Goal: Task Accomplishment & Management: Manage account settings

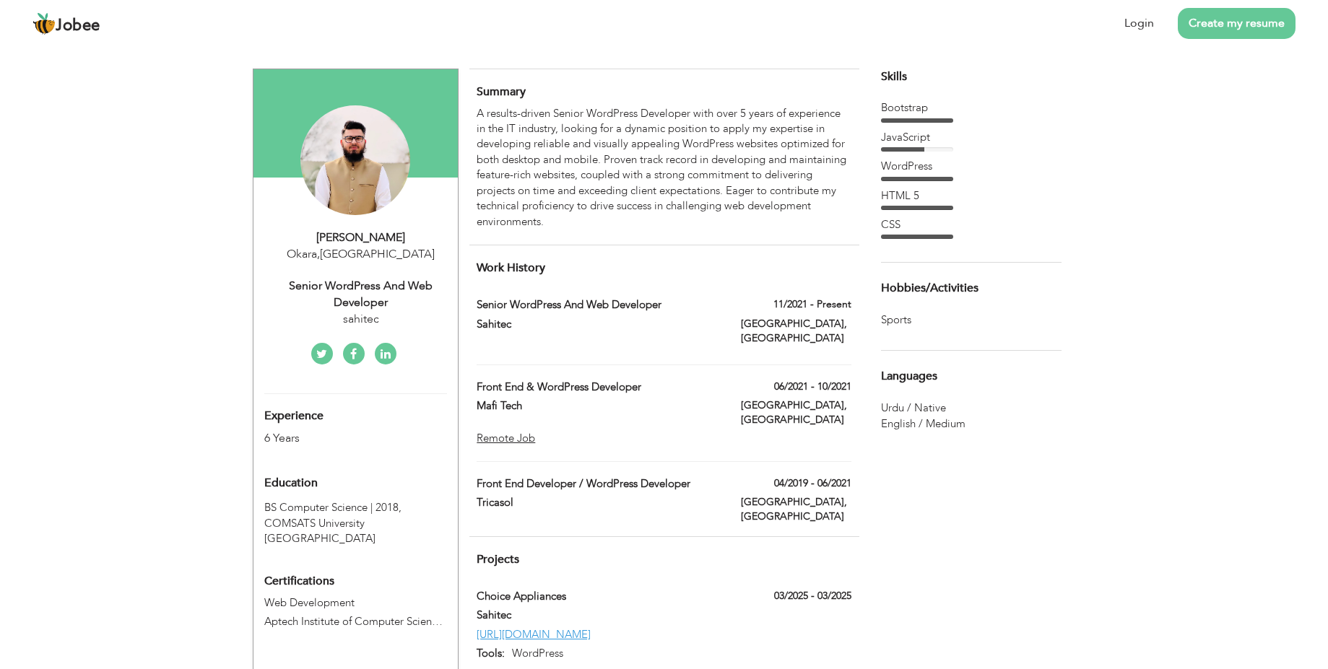
click at [754, 131] on div "A results-driven Senior WordPress Developer with over 5 years of experience in …" at bounding box center [663, 167] width 374 height 123
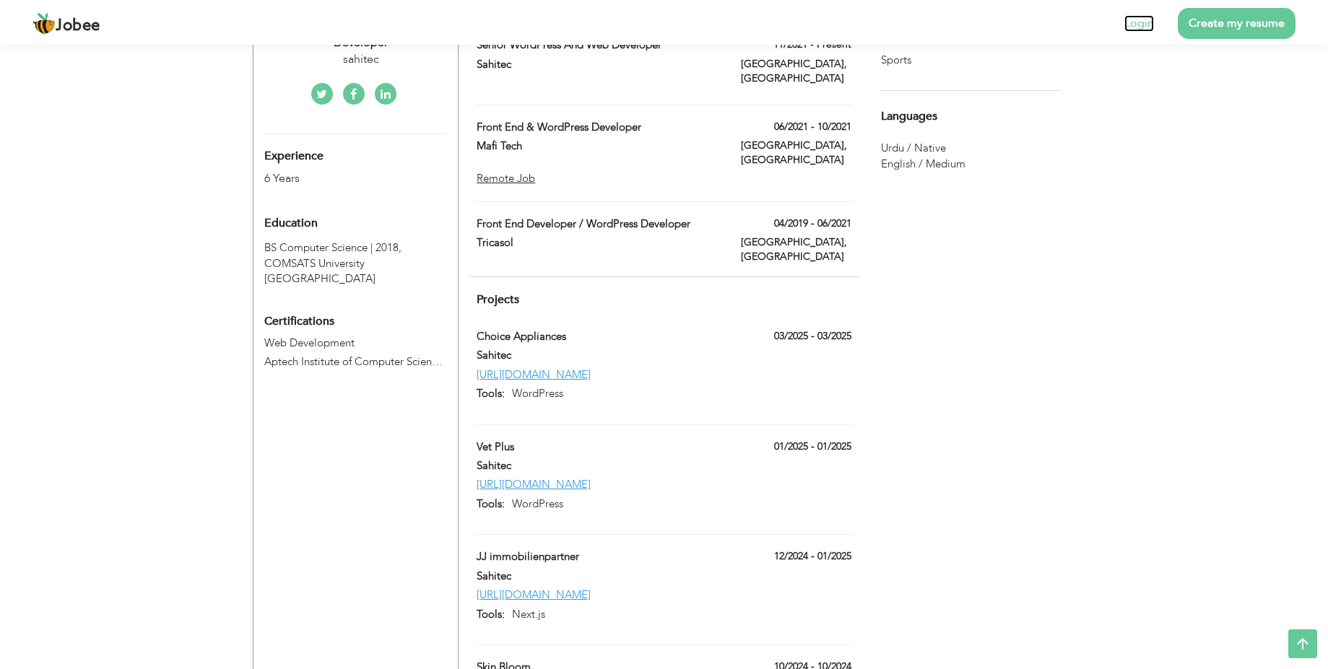
click at [1143, 22] on link "Login" at bounding box center [1139, 23] width 30 height 17
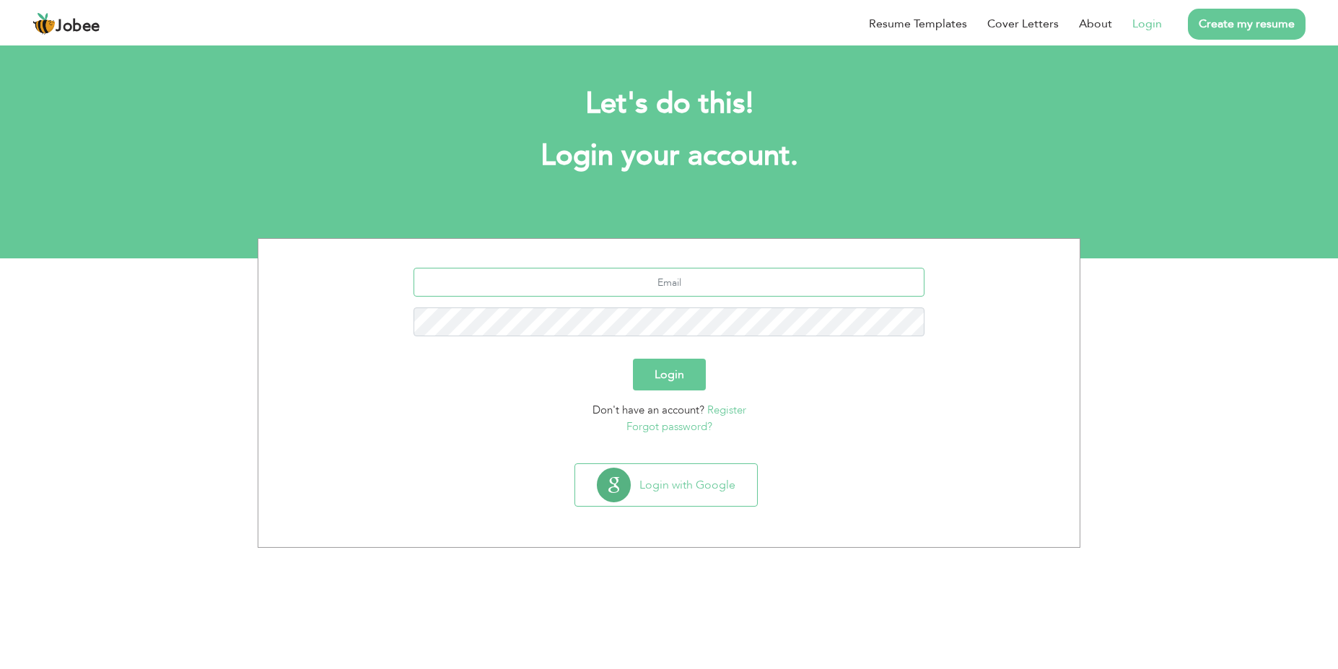
click at [674, 283] on input "text" at bounding box center [670, 282] width 512 height 29
click at [685, 291] on input "text" at bounding box center [670, 282] width 512 height 29
type input "[EMAIL_ADDRESS][DOMAIN_NAME]"
click at [679, 370] on button "Login" at bounding box center [669, 375] width 73 height 32
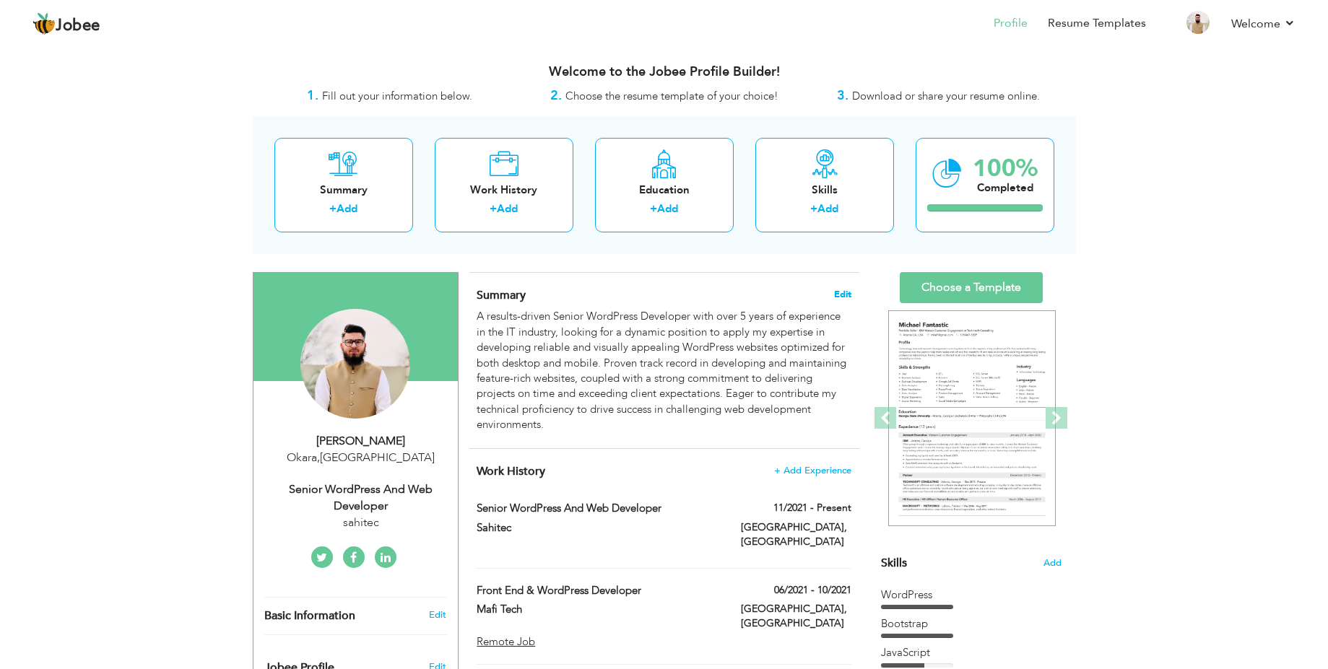
click at [842, 294] on span "Edit" at bounding box center [842, 294] width 17 height 10
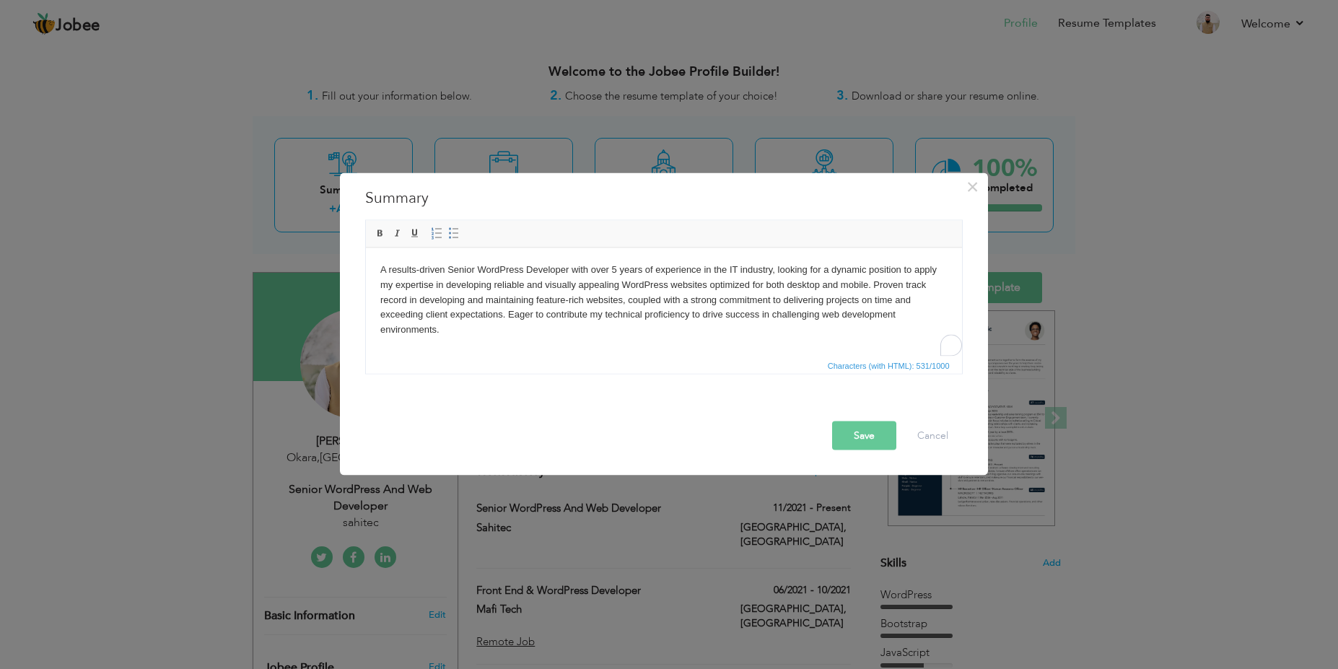
click at [617, 266] on body "A results-driven Senior WordPress Developer with over 5 years of experience in …" at bounding box center [663, 299] width 567 height 75
click at [866, 436] on button "Save" at bounding box center [864, 435] width 64 height 29
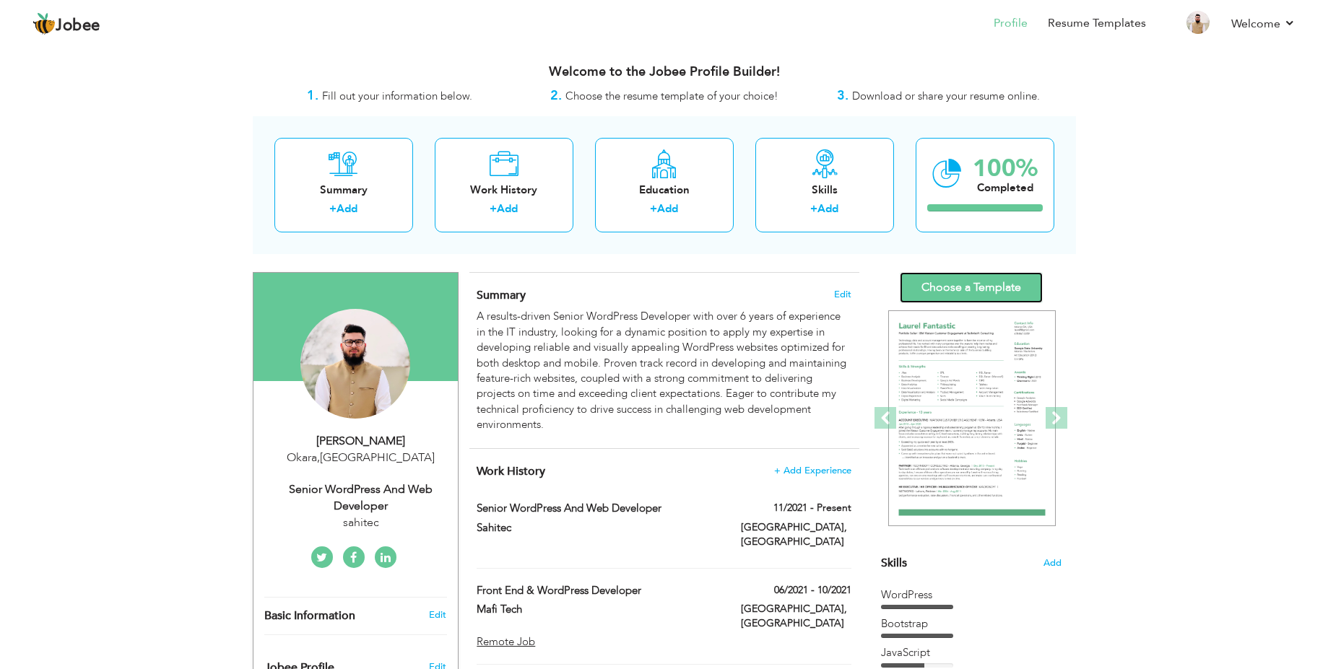
click at [967, 287] on link "Choose a Template" at bounding box center [970, 287] width 143 height 31
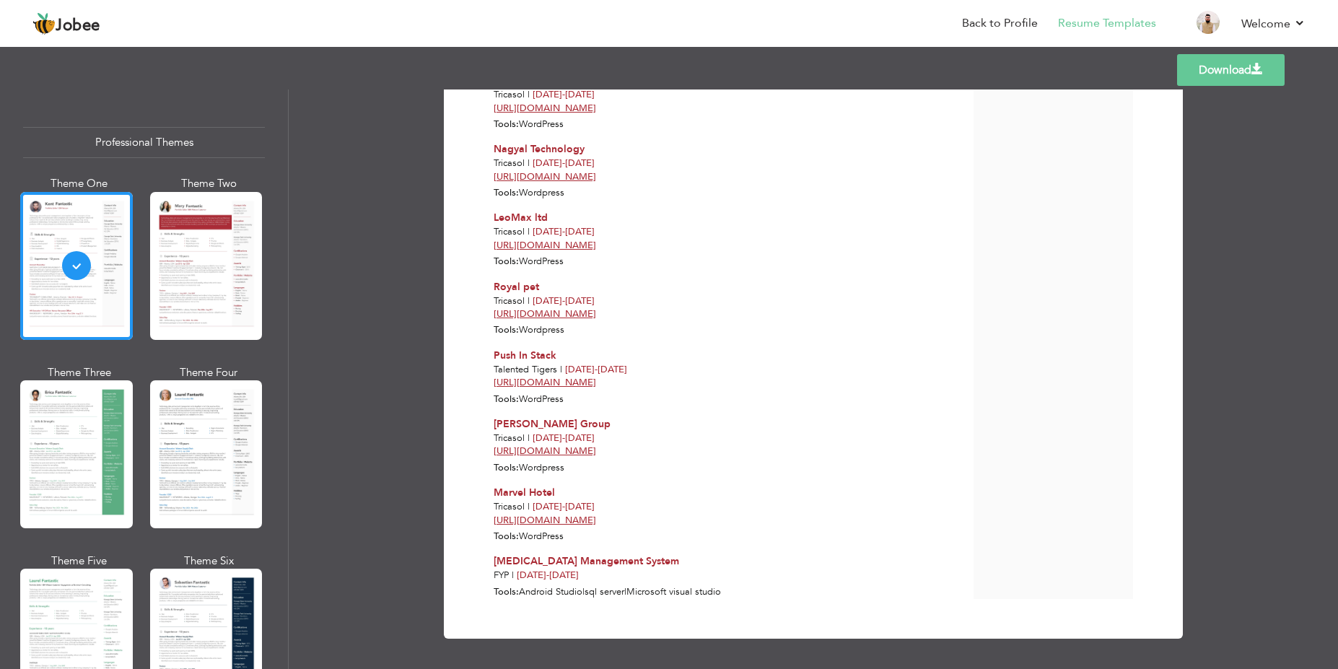
scroll to position [2065, 0]
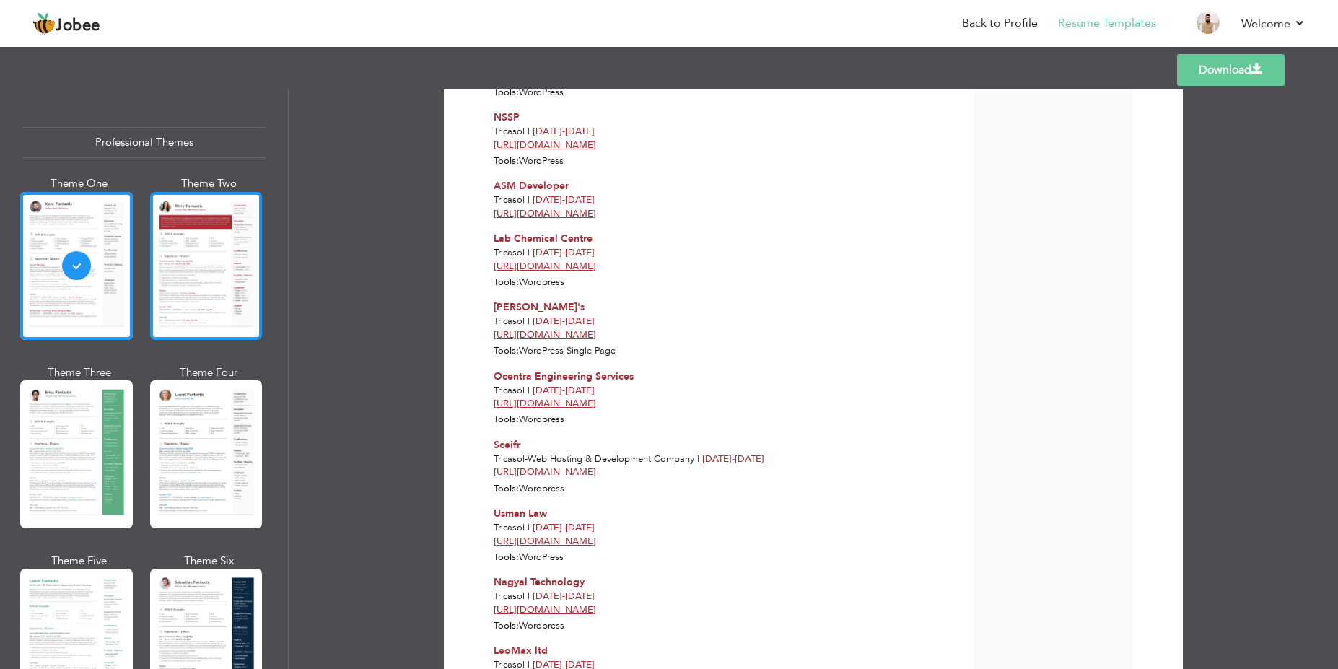
click at [214, 262] on div at bounding box center [206, 266] width 113 height 148
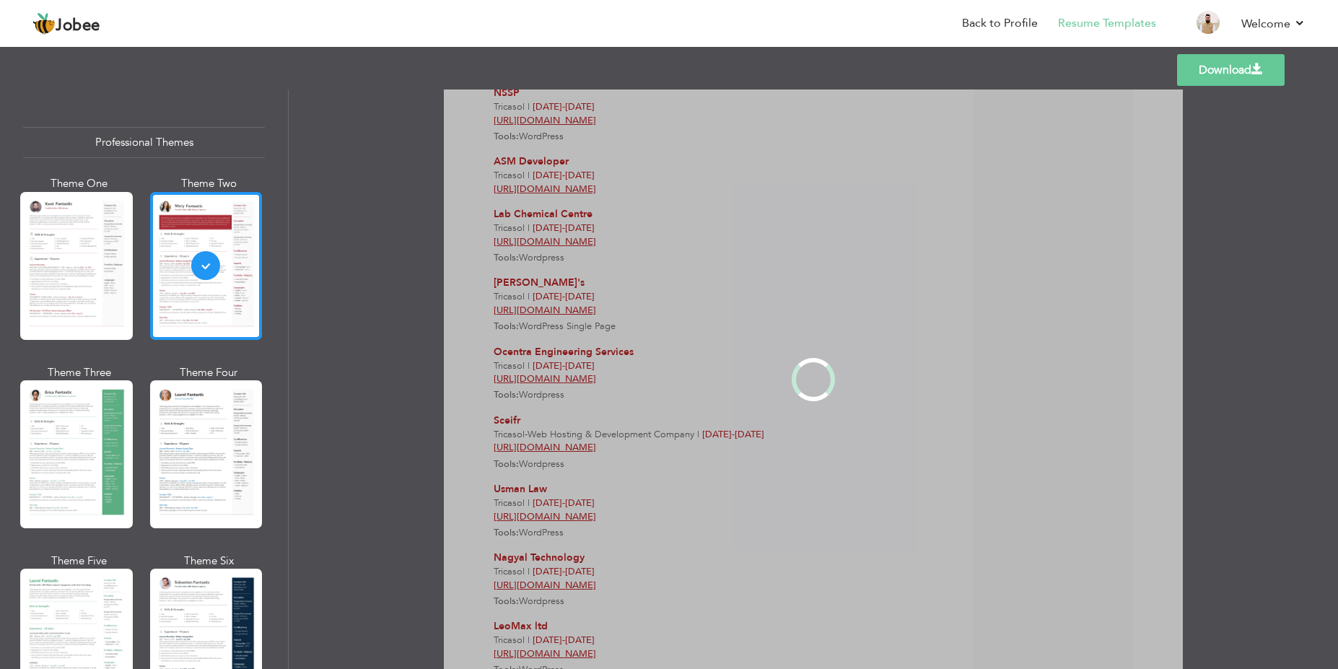
scroll to position [0, 0]
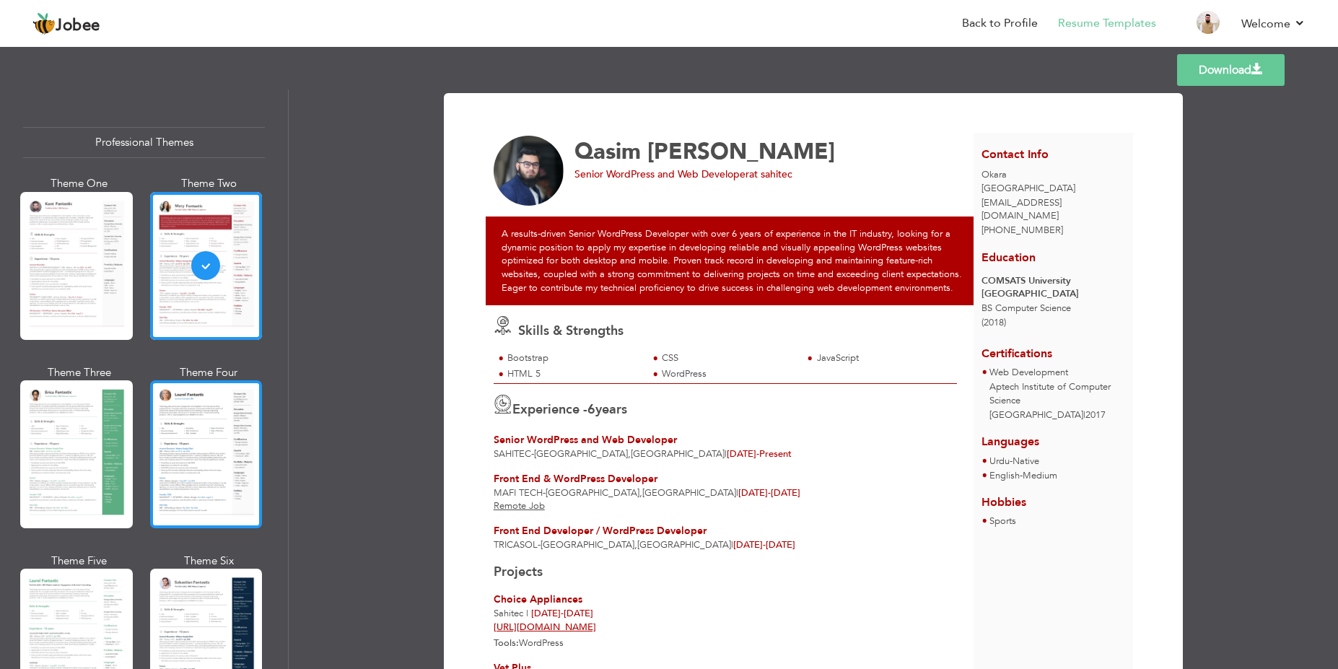
click at [166, 414] on div at bounding box center [206, 454] width 113 height 148
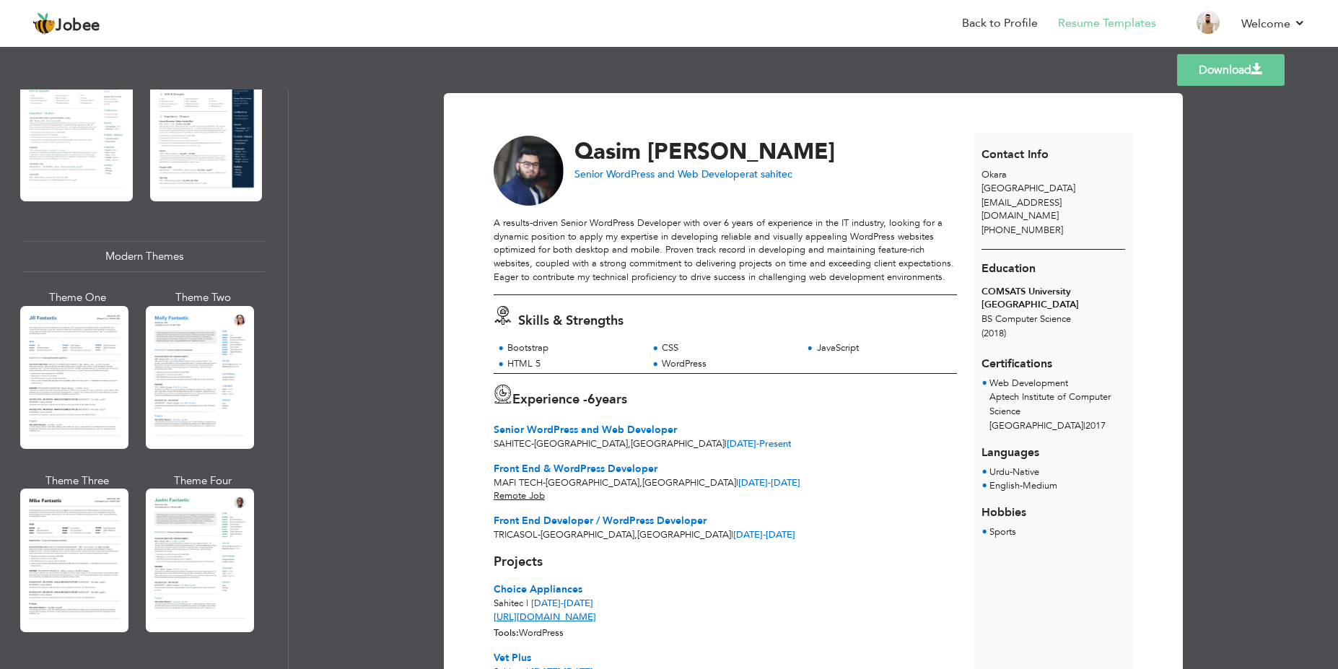
scroll to position [520, 0]
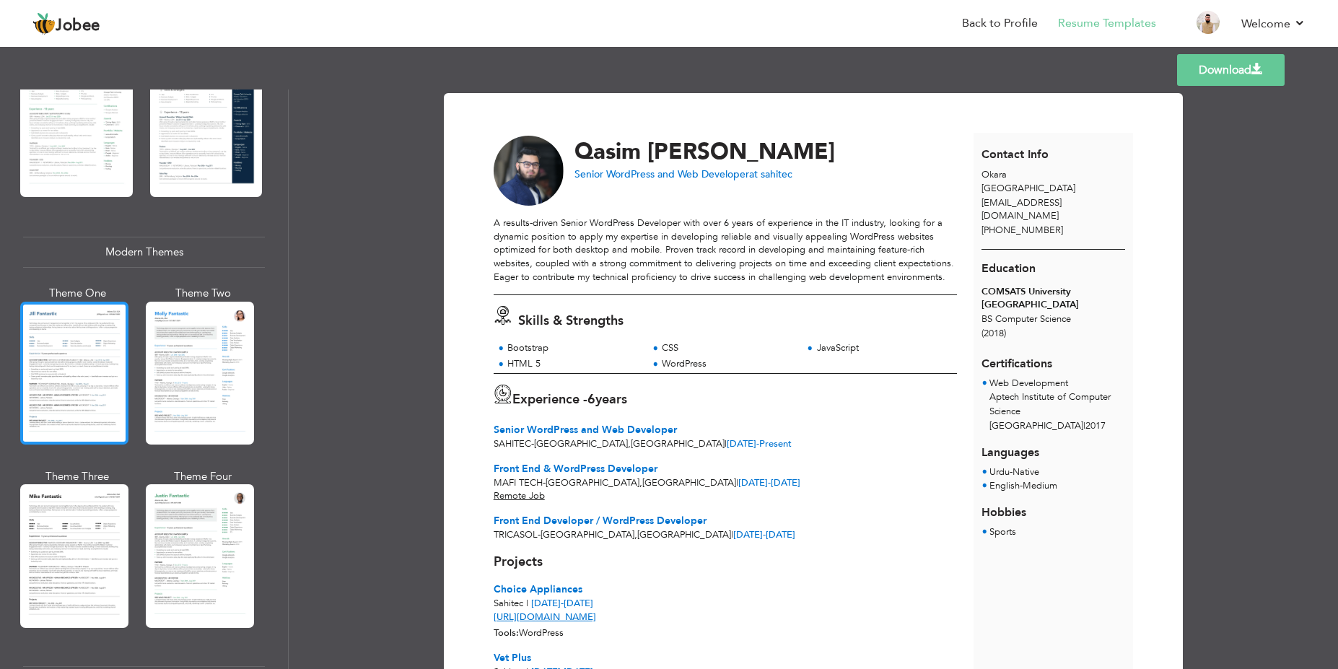
click at [115, 375] on div at bounding box center [74, 373] width 108 height 143
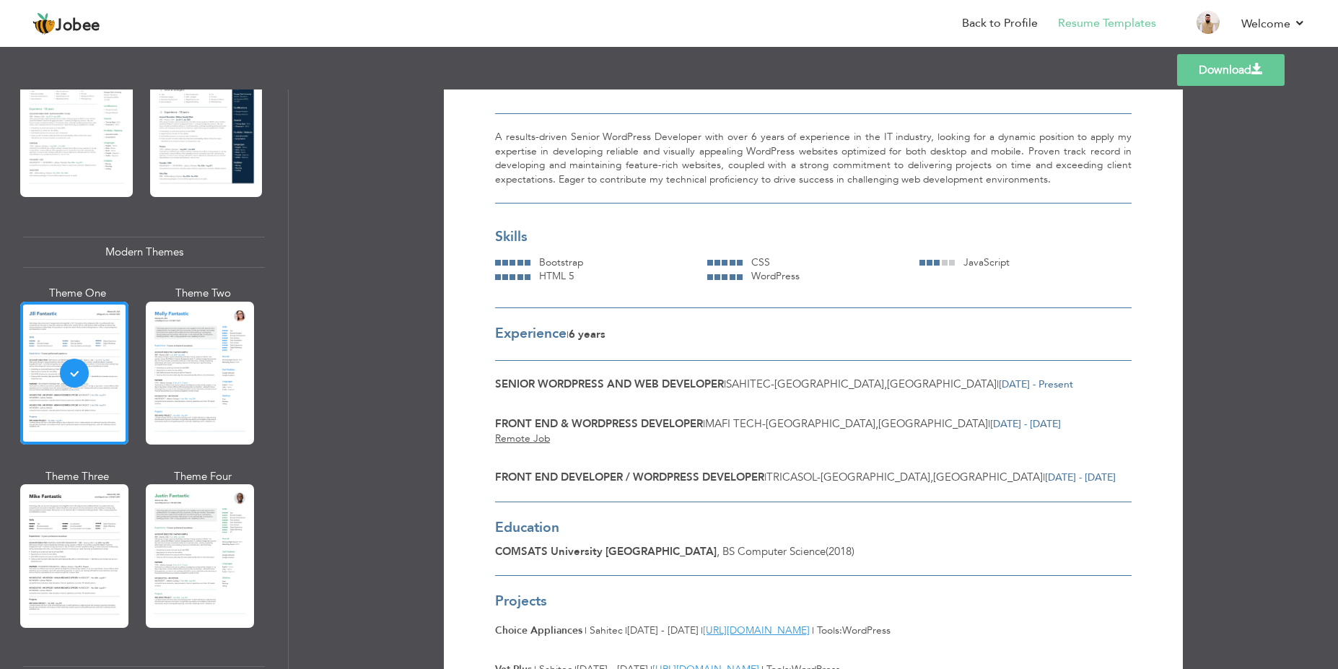
scroll to position [173, 0]
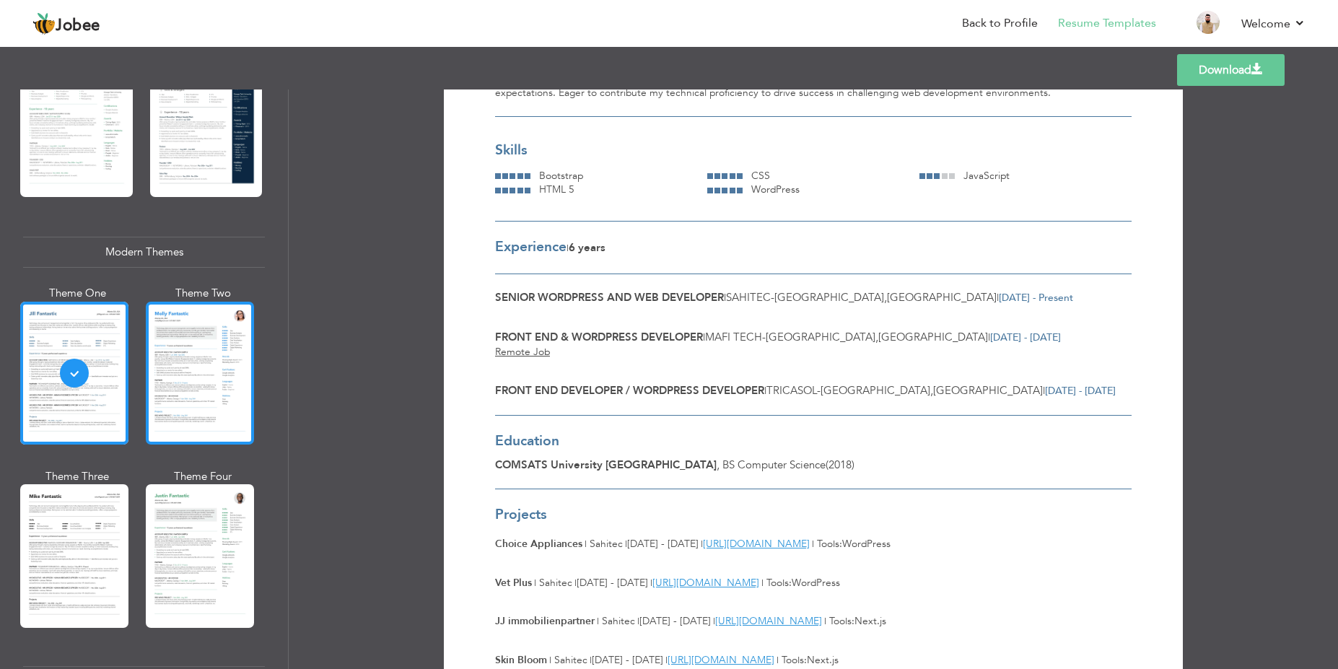
click at [219, 378] on div at bounding box center [200, 373] width 108 height 143
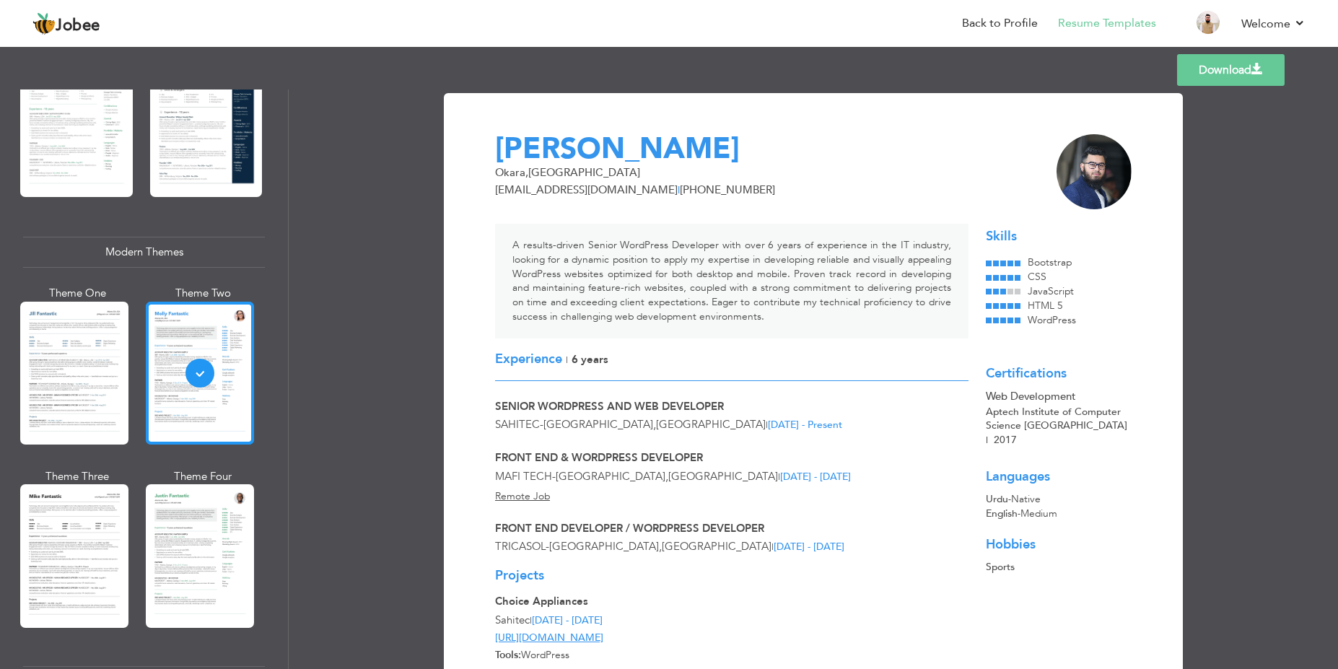
scroll to position [693, 0]
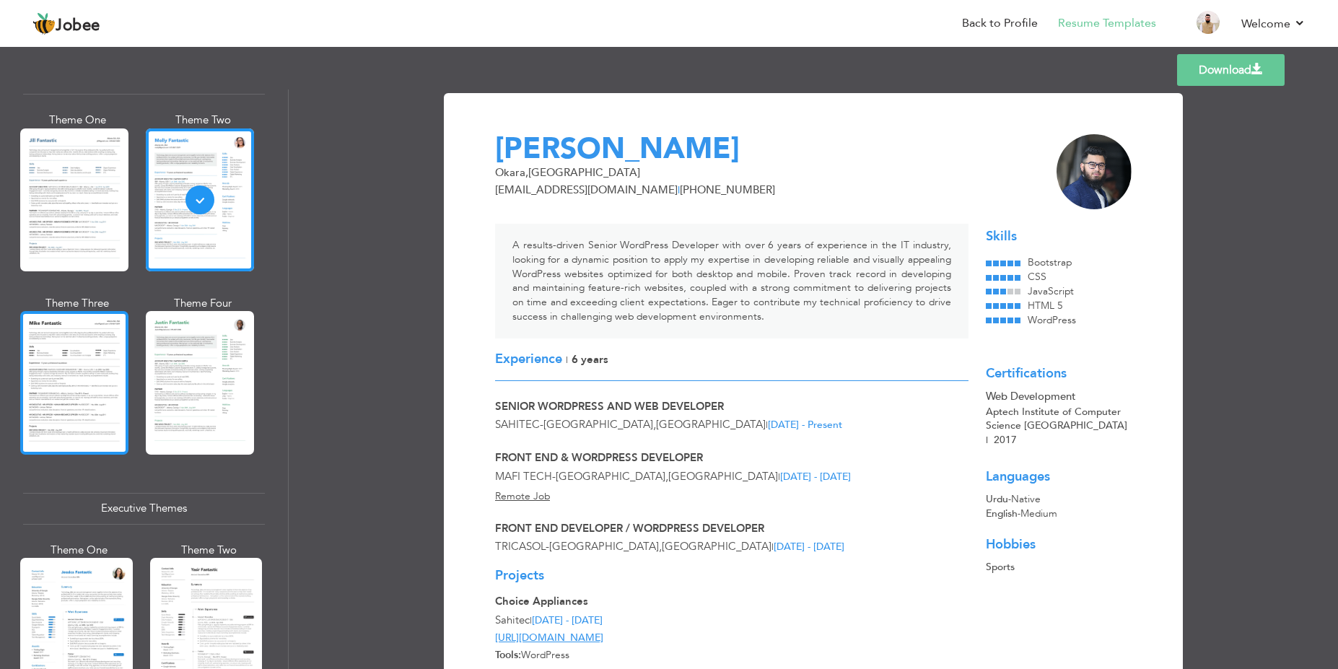
click at [88, 381] on div at bounding box center [74, 382] width 108 height 143
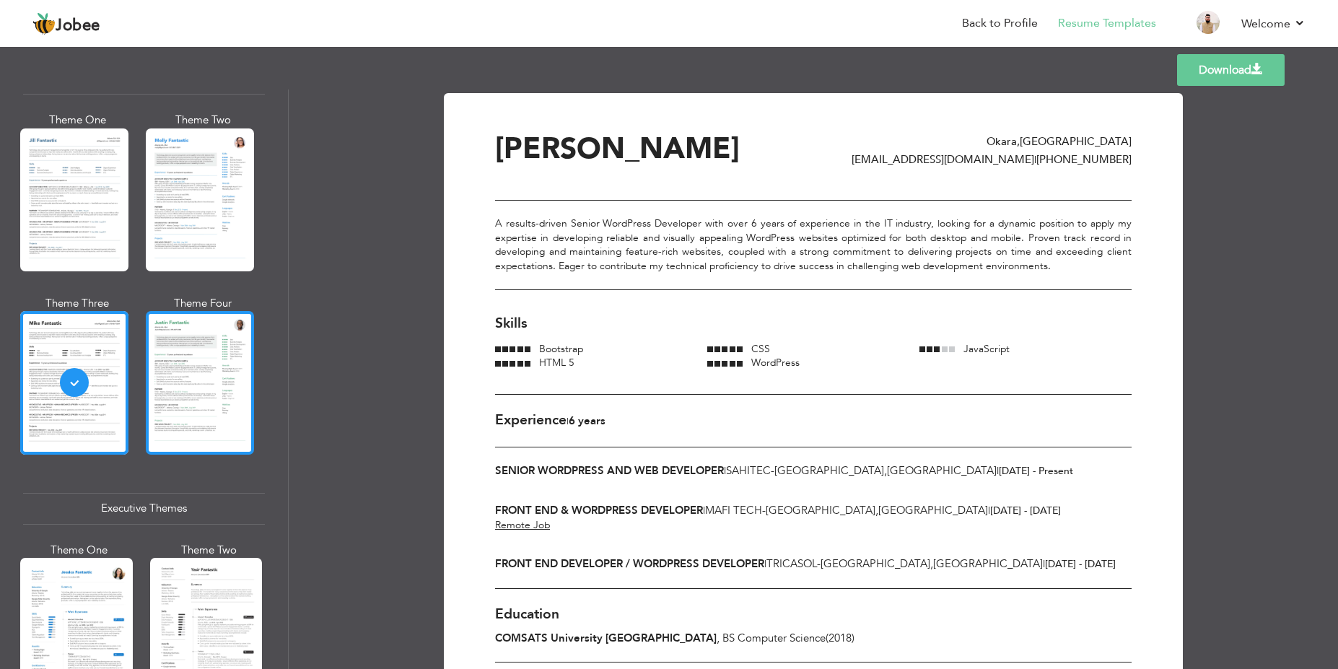
click at [172, 389] on div at bounding box center [200, 382] width 108 height 143
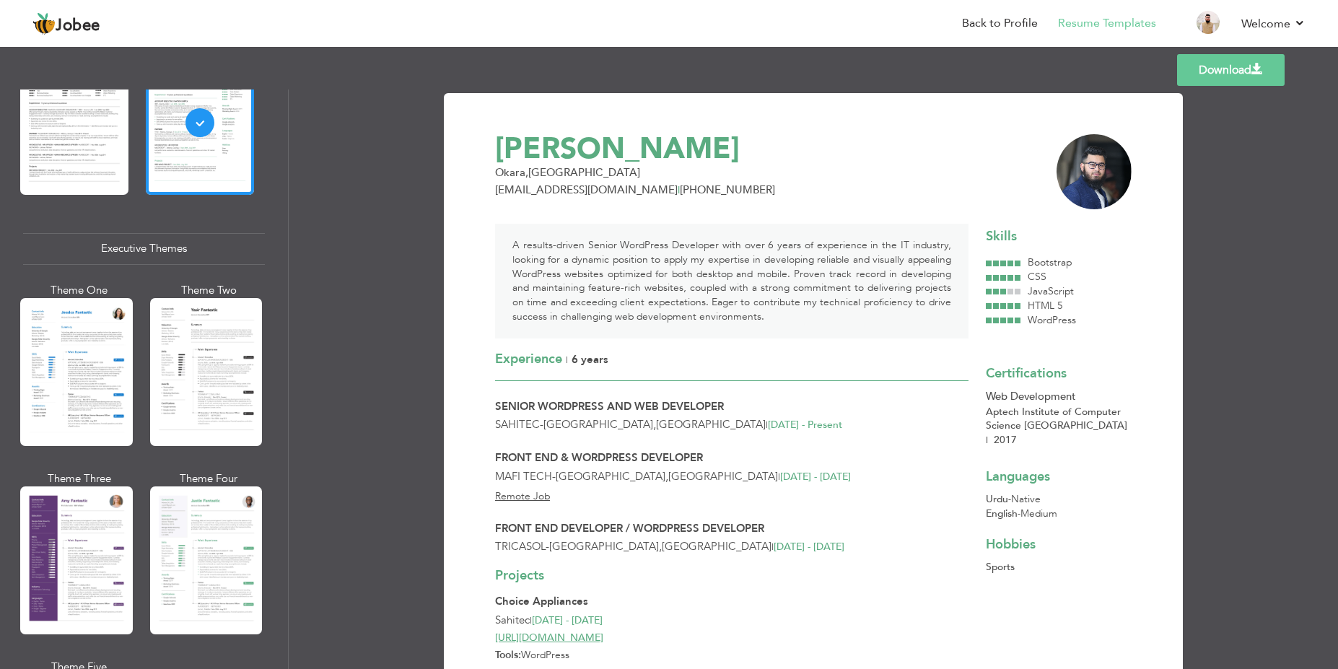
scroll to position [1040, 0]
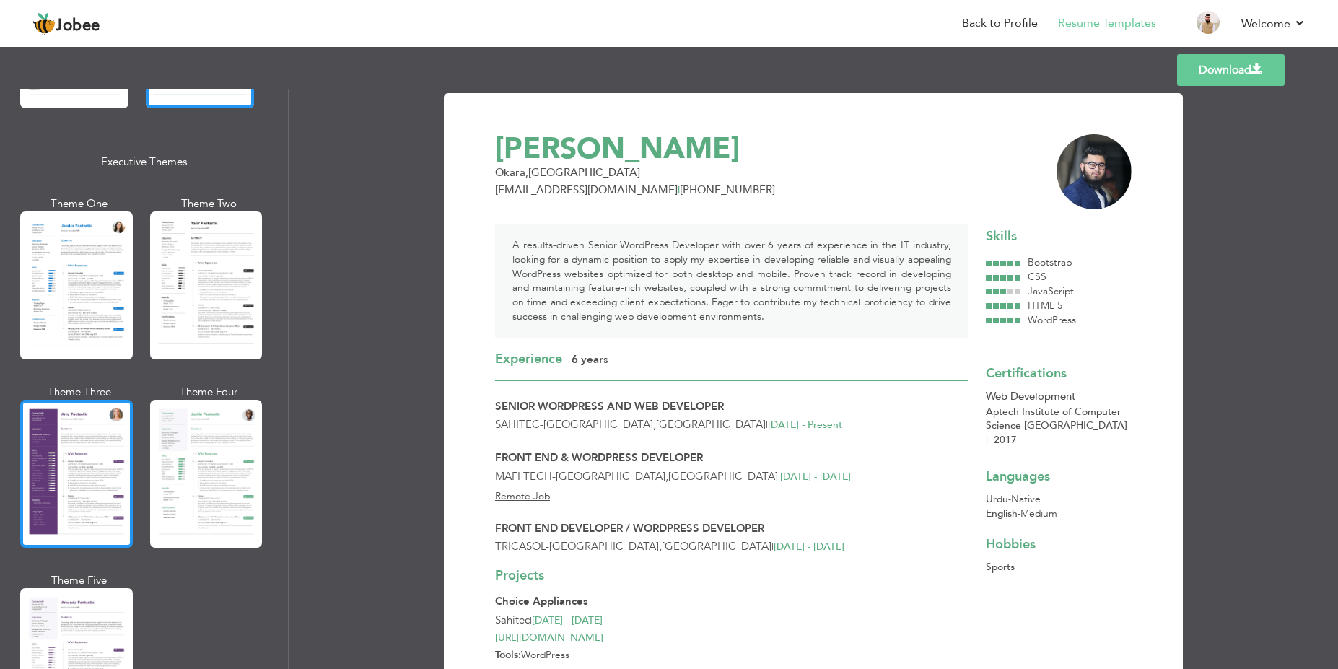
click at [56, 456] on div at bounding box center [76, 474] width 113 height 148
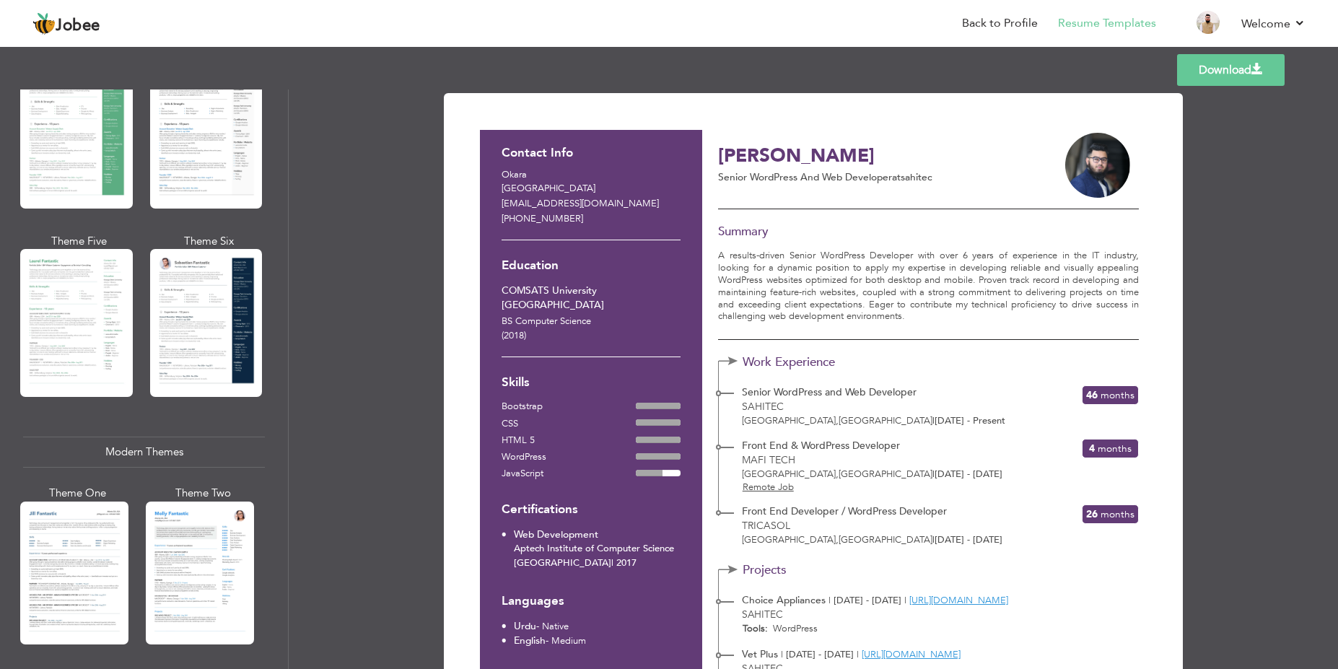
scroll to position [0, 0]
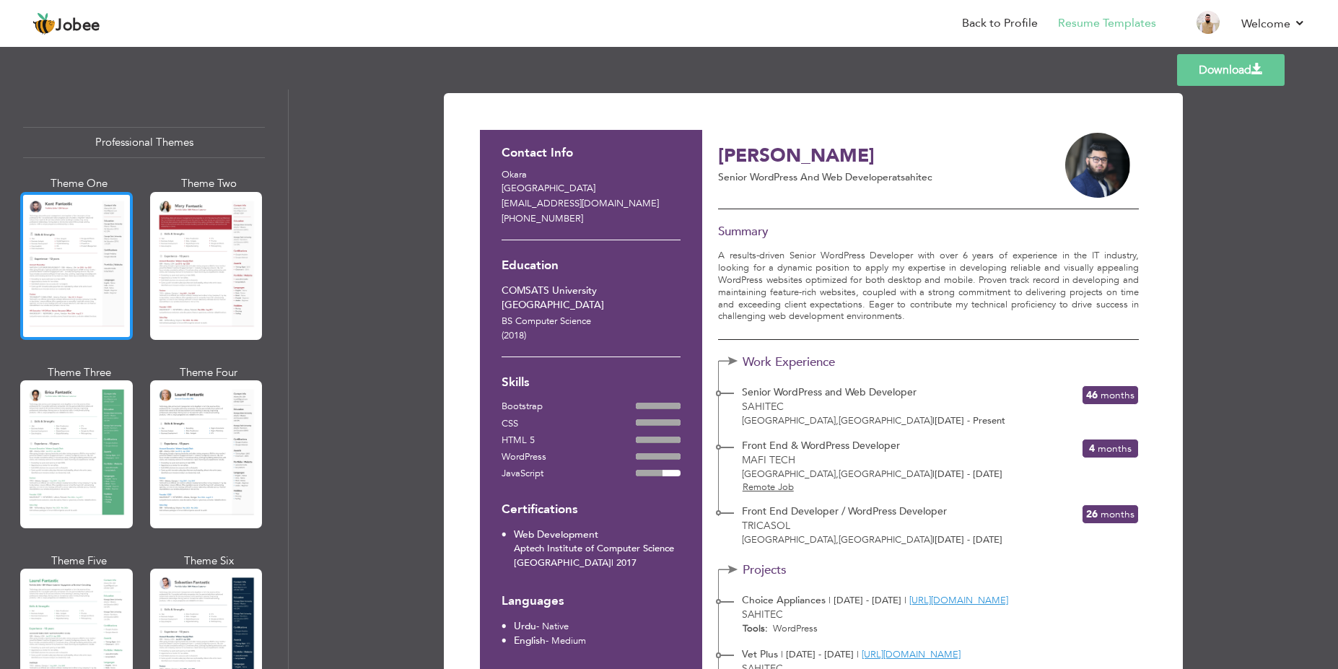
click at [45, 232] on div at bounding box center [76, 266] width 113 height 148
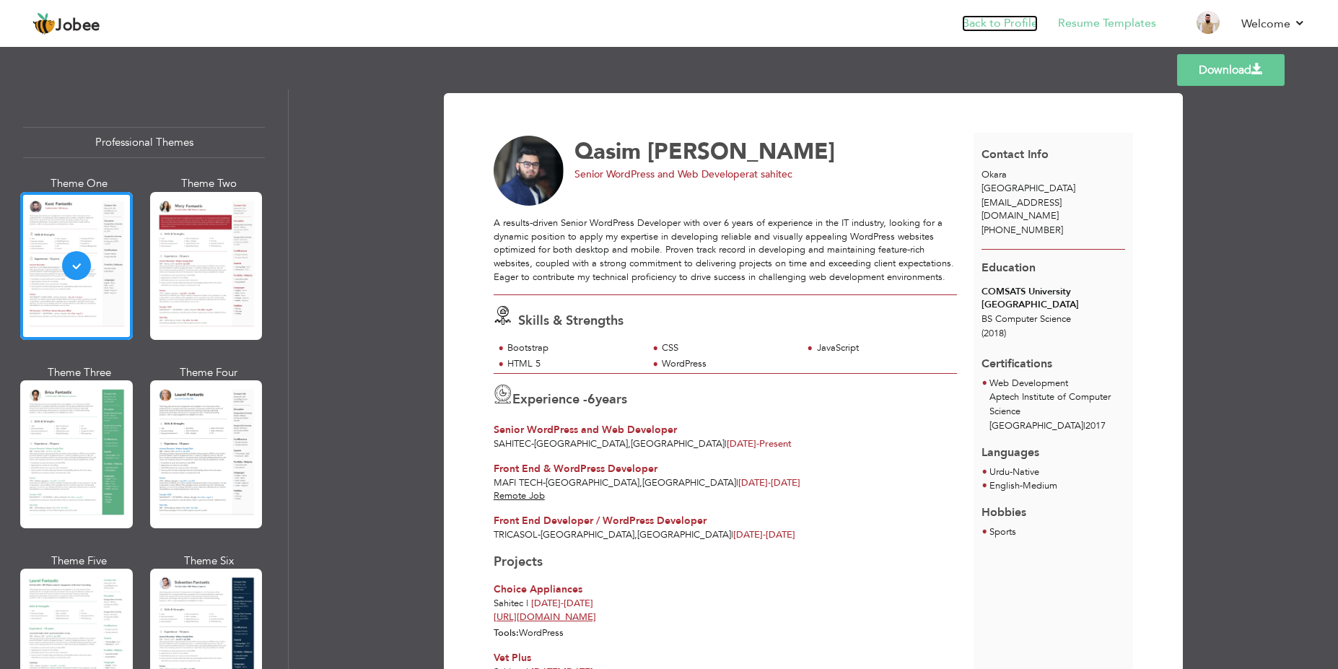
click at [989, 17] on link "Back to Profile" at bounding box center [1000, 23] width 76 height 17
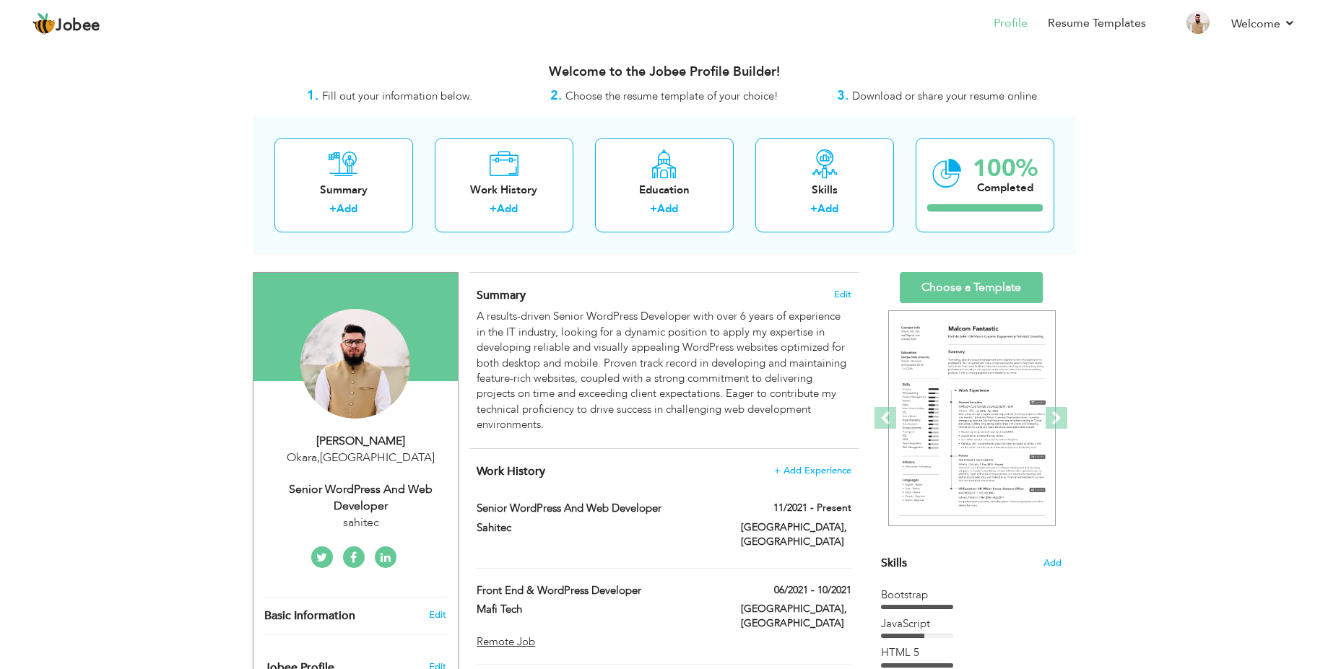
click at [362, 373] on img at bounding box center [355, 364] width 110 height 110
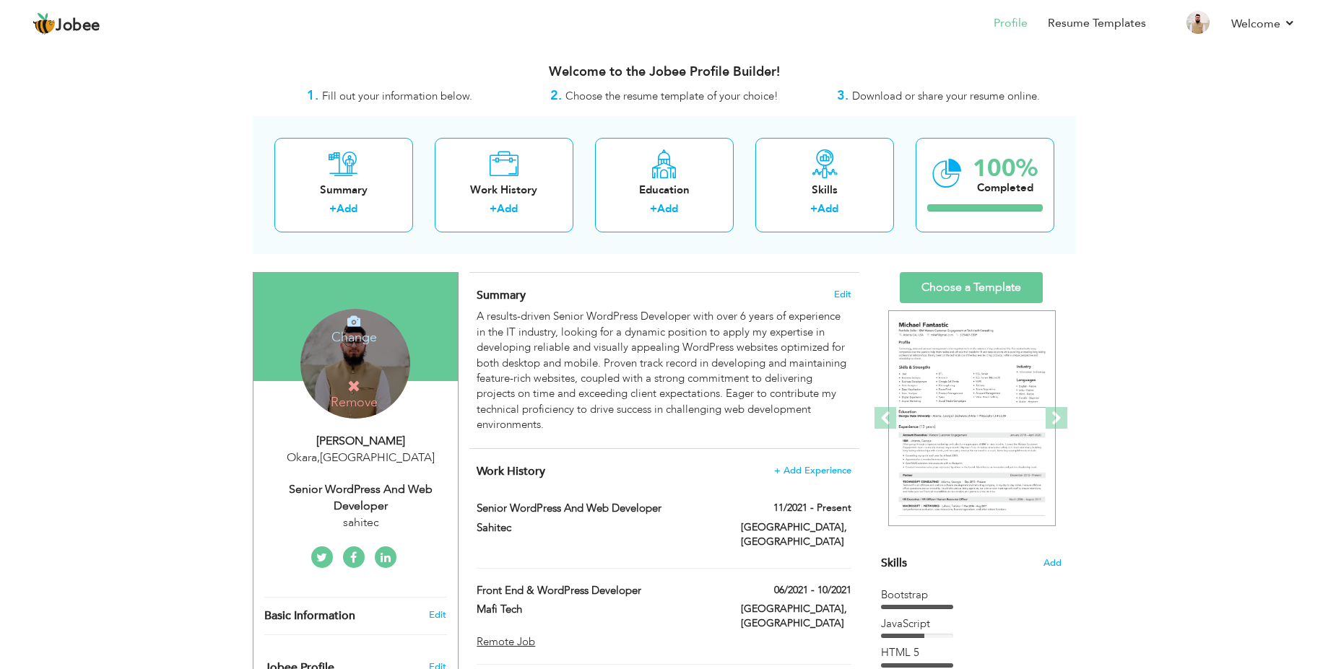
click at [375, 363] on div "Change Remove" at bounding box center [355, 364] width 110 height 110
click at [355, 324] on icon at bounding box center [353, 321] width 13 height 13
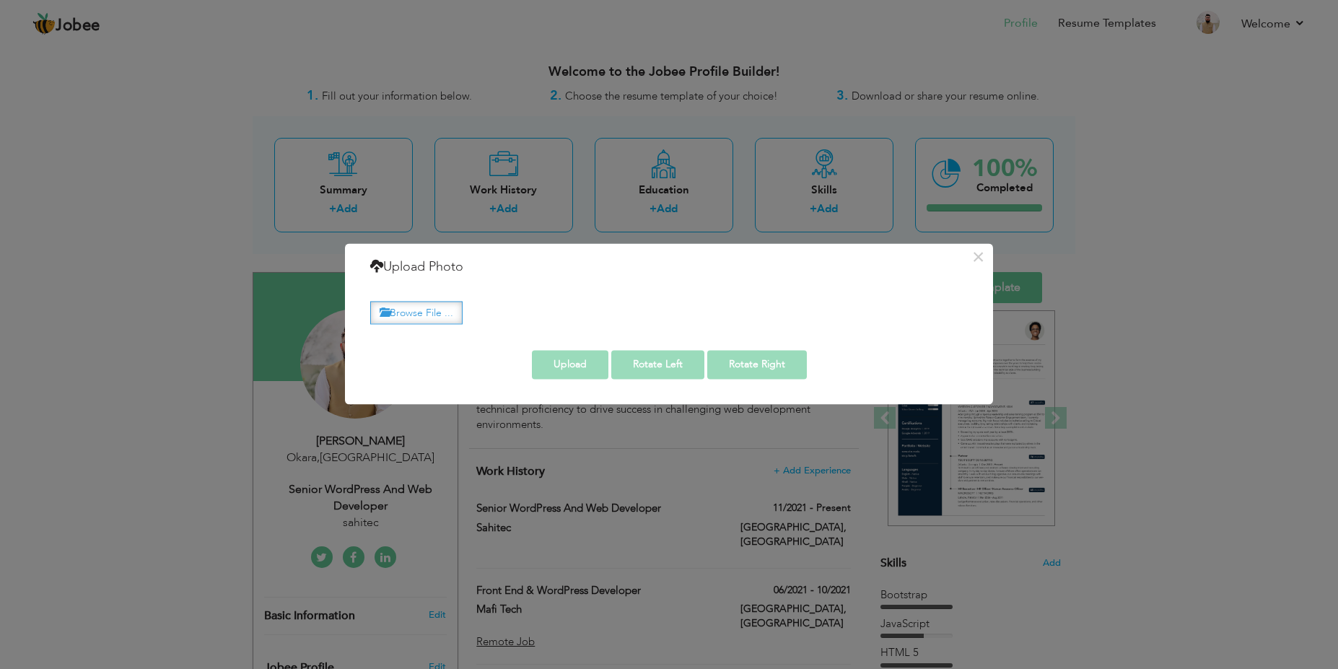
click at [399, 309] on label "Browse File ..." at bounding box center [416, 313] width 92 height 22
click at [0, 0] on input "Browse File ..." at bounding box center [0, 0] width 0 height 0
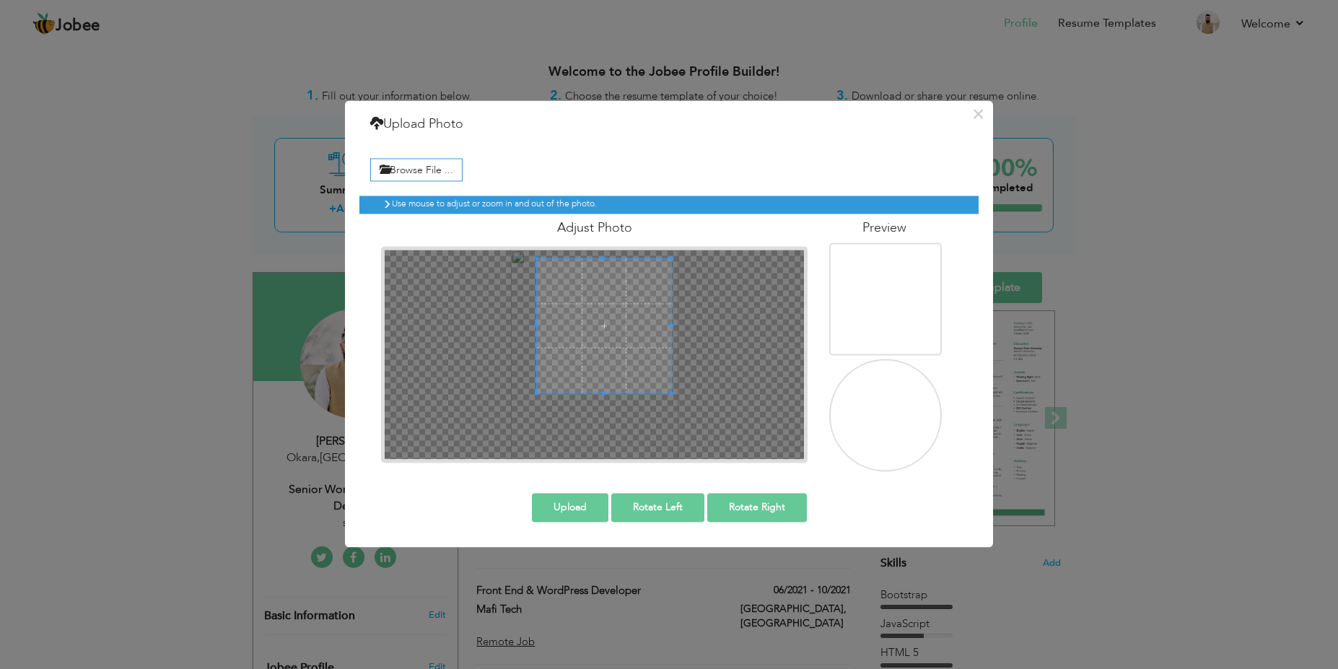
click at [623, 353] on span at bounding box center [604, 325] width 134 height 134
click at [617, 363] on div at bounding box center [595, 316] width 116 height 116
click at [604, 318] on span at bounding box center [601, 317] width 116 height 116
click at [604, 329] on span at bounding box center [602, 329] width 116 height 116
click at [574, 509] on button "Upload" at bounding box center [570, 507] width 77 height 29
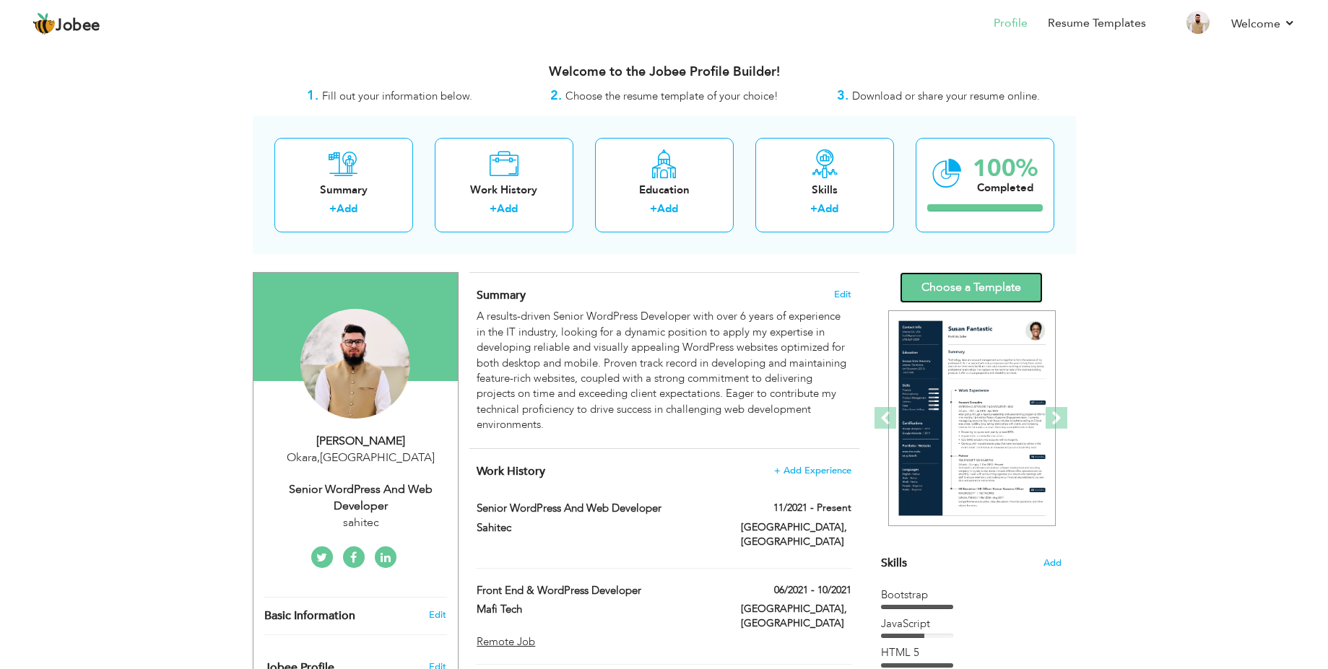
click at [966, 292] on link "Choose a Template" at bounding box center [970, 287] width 143 height 31
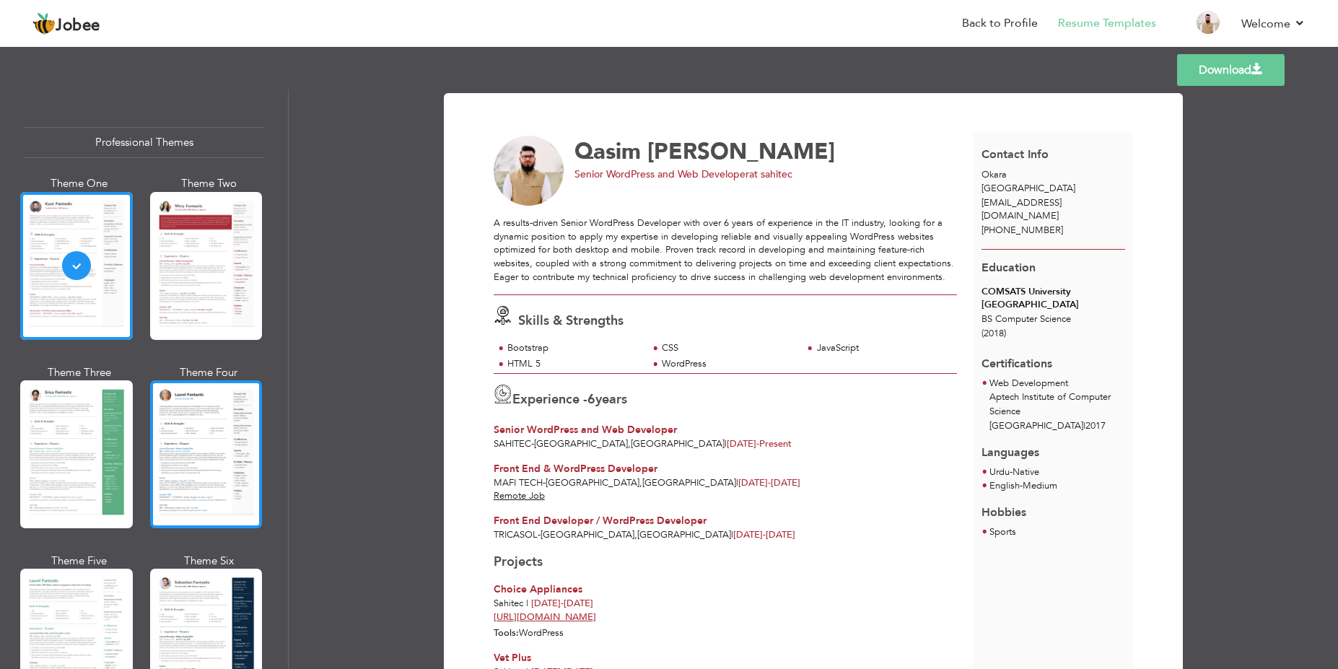
click at [206, 414] on div at bounding box center [206, 454] width 113 height 148
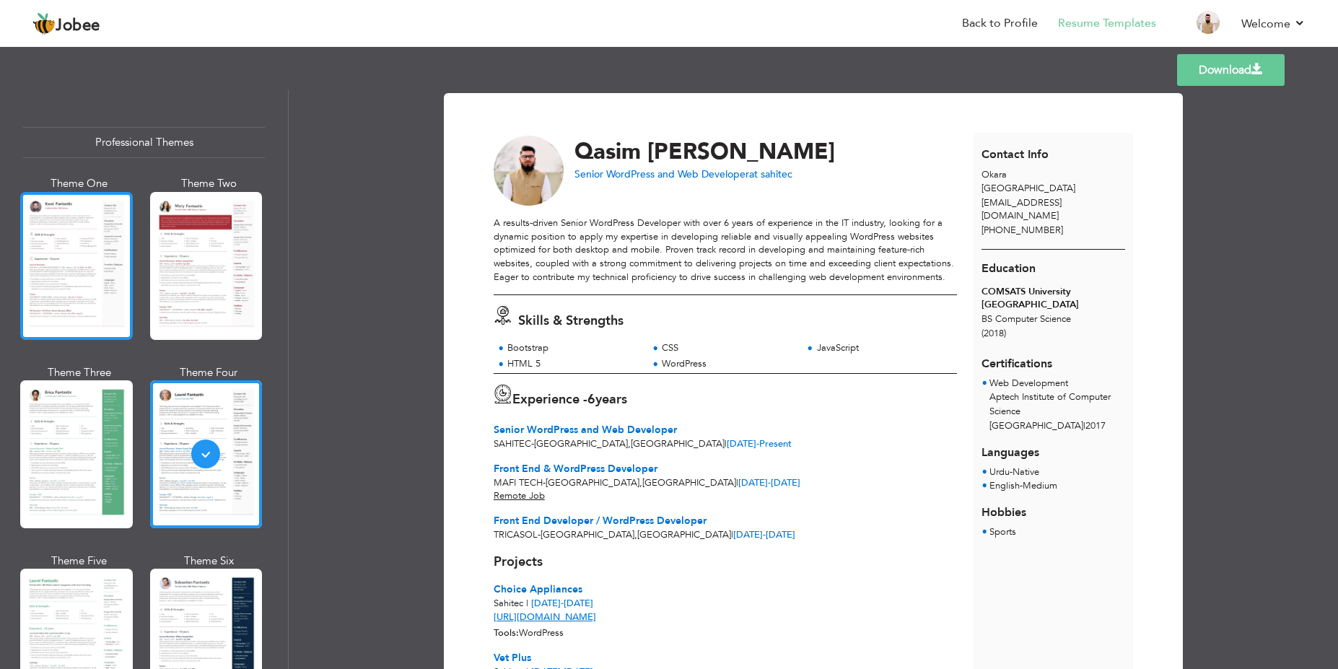
click at [92, 309] on div at bounding box center [76, 266] width 113 height 148
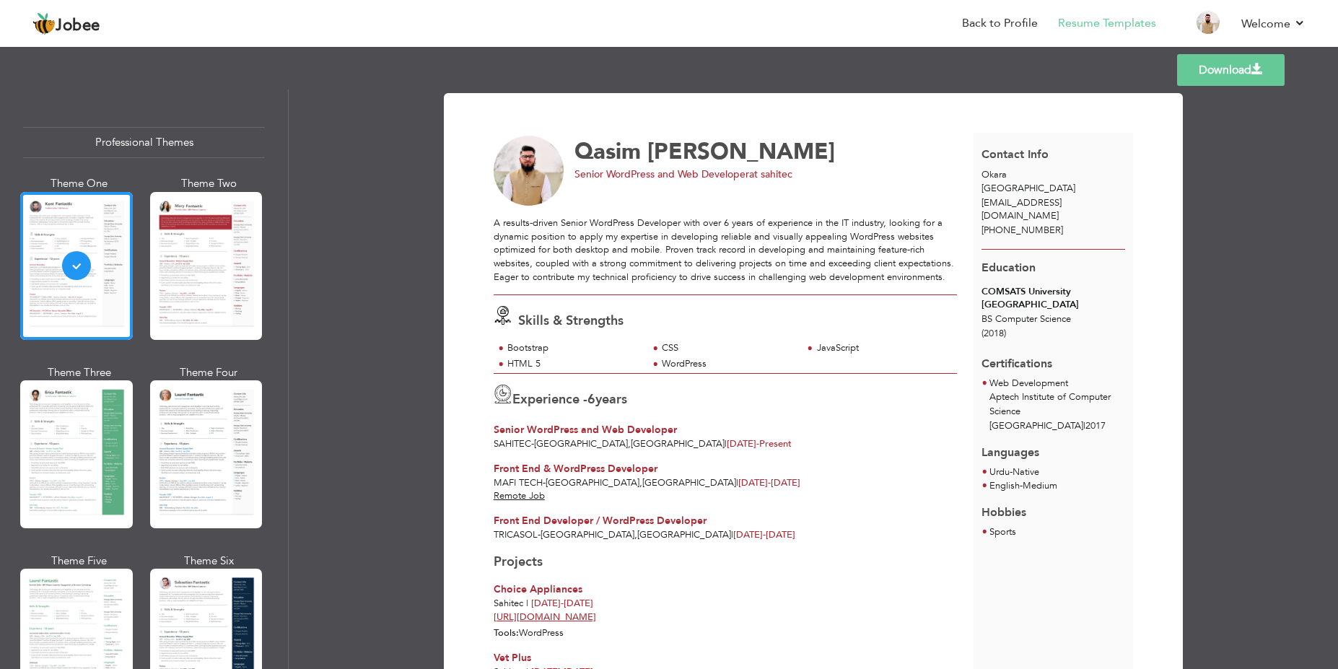
click at [521, 497] on u "Remote Job" at bounding box center [519, 495] width 51 height 13
click at [1242, 71] on link "Download" at bounding box center [1231, 70] width 108 height 32
